Goal: Task Accomplishment & Management: Manage account settings

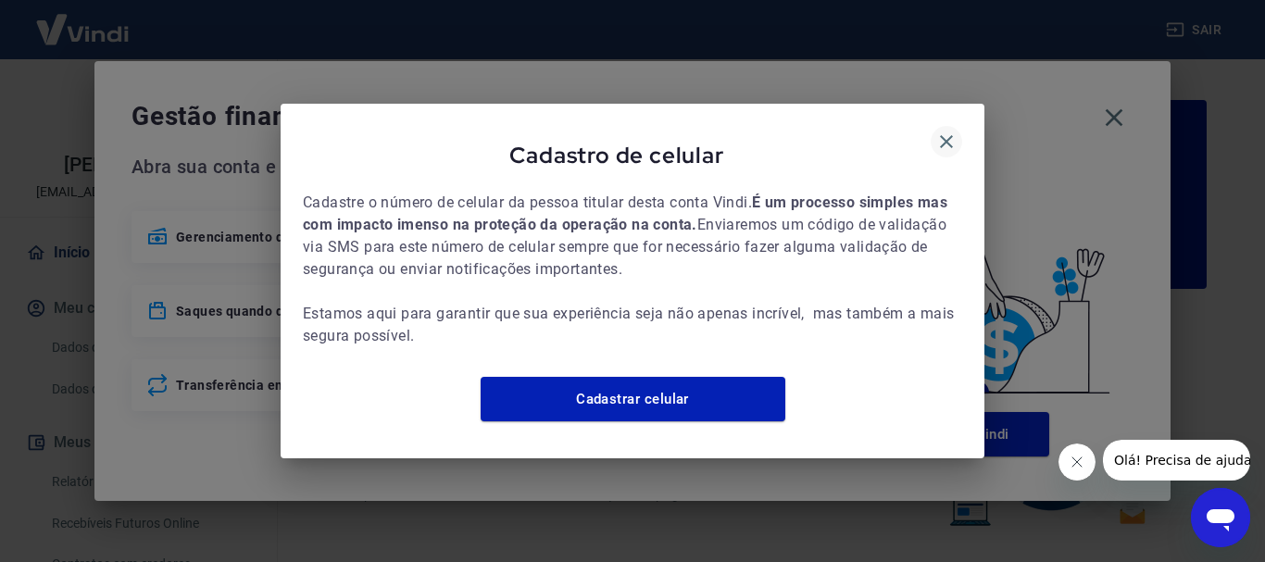
click at [948, 135] on icon "button" at bounding box center [946, 141] width 13 height 13
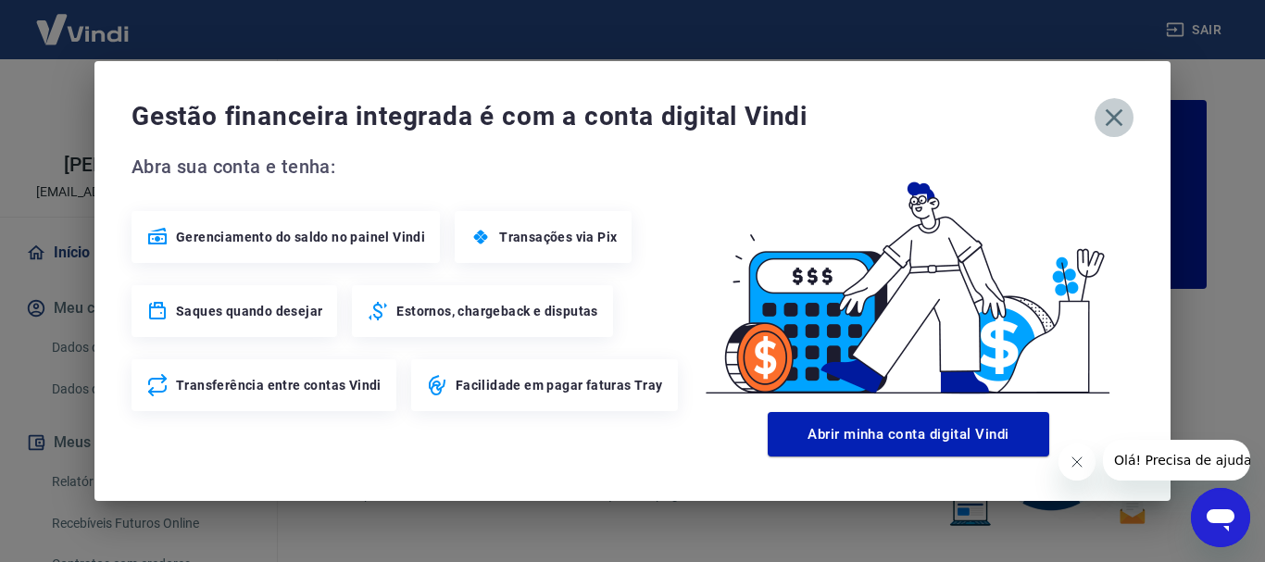
click at [1118, 106] on icon "button" at bounding box center [1114, 118] width 30 height 30
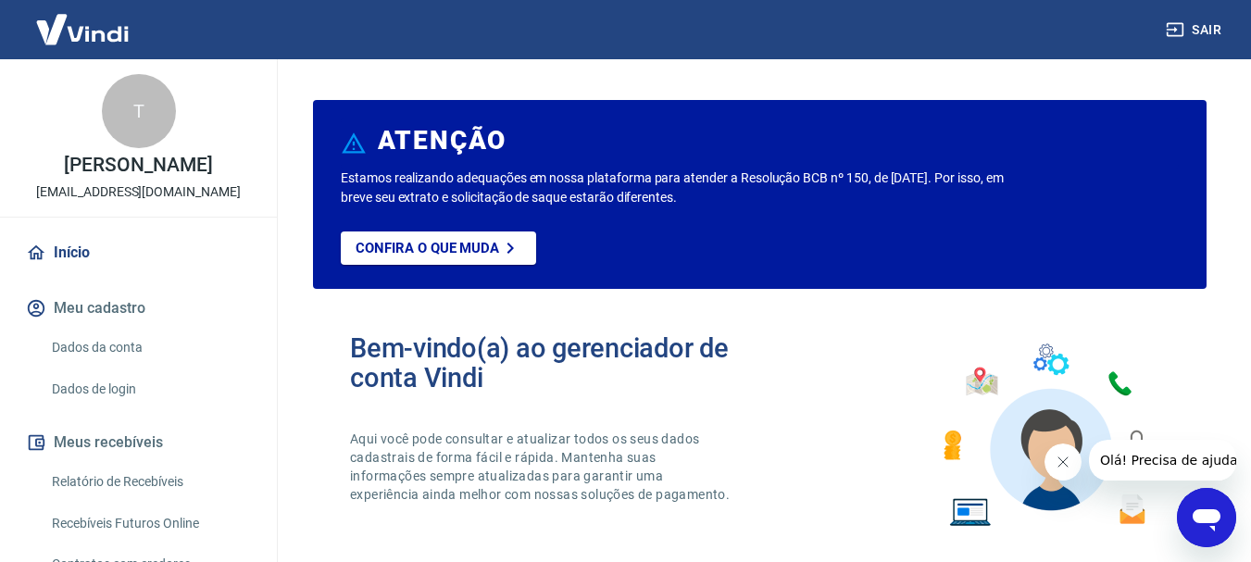
click at [1182, 25] on icon "button" at bounding box center [1175, 30] width 17 height 14
